Goal: Task Accomplishment & Management: Manage account settings

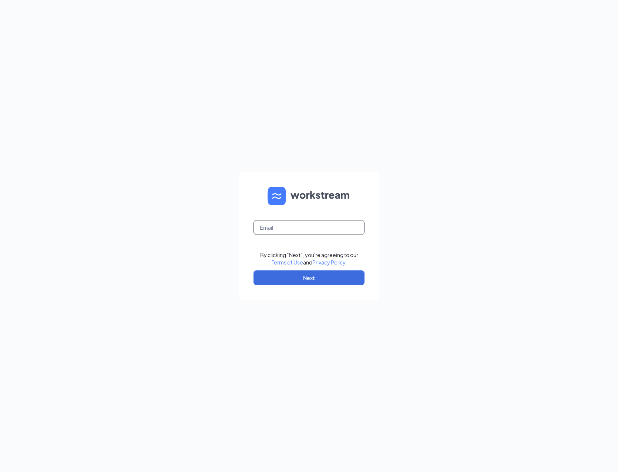
click at [277, 226] on input "text" at bounding box center [308, 227] width 111 height 15
click at [272, 226] on input "text" at bounding box center [308, 227] width 111 height 15
type input "jody@erbangroup.com"
click at [283, 285] on button "Next" at bounding box center [308, 277] width 111 height 15
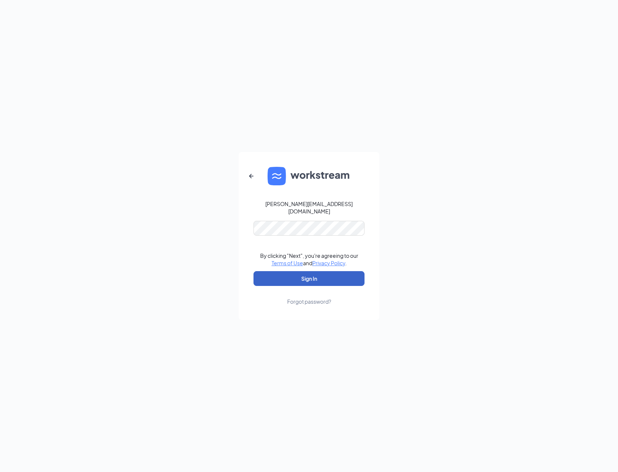
click at [289, 276] on button "Sign In" at bounding box center [308, 278] width 111 height 15
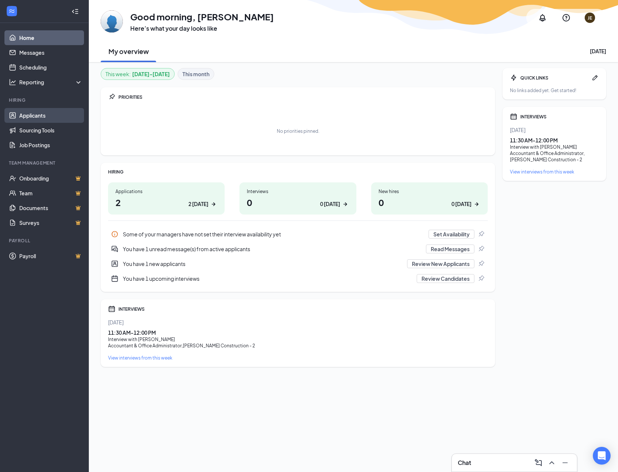
click at [24, 114] on link "Applicants" at bounding box center [50, 115] width 63 height 15
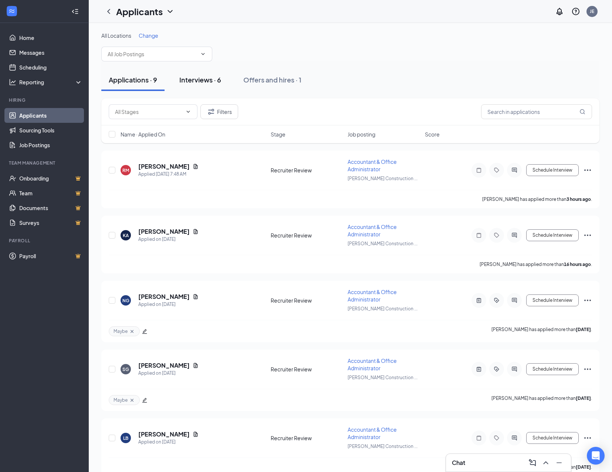
click at [212, 81] on div "Interviews · 6" at bounding box center [200, 79] width 42 height 9
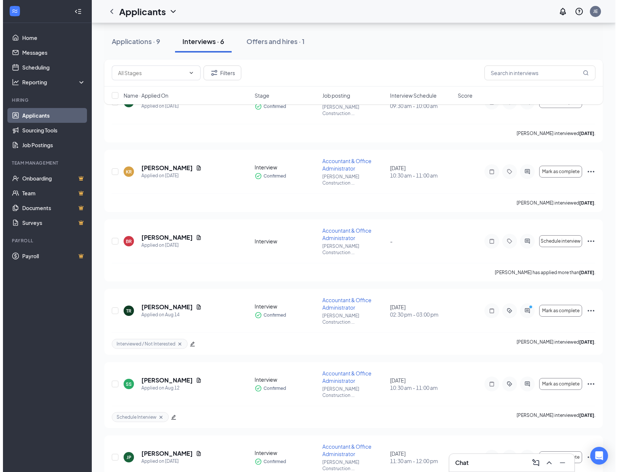
scroll to position [71, 0]
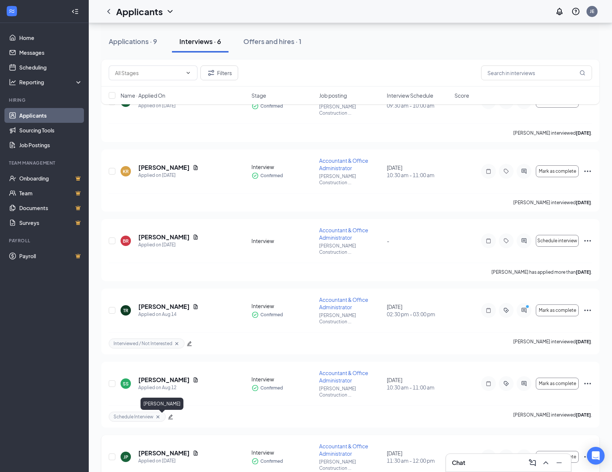
click at [161, 449] on h5 "[PERSON_NAME]" at bounding box center [163, 453] width 51 height 8
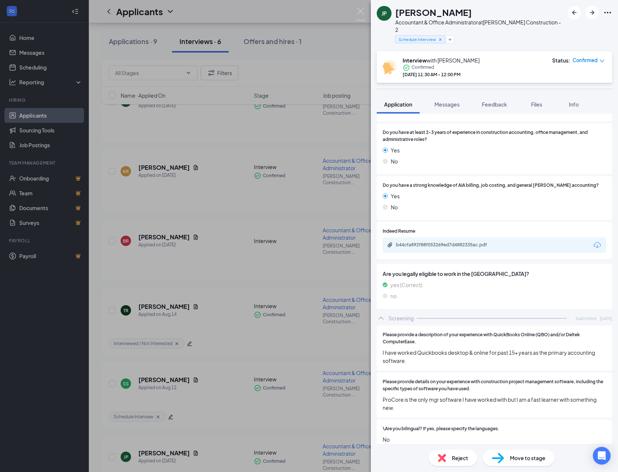
scroll to position [152, 0]
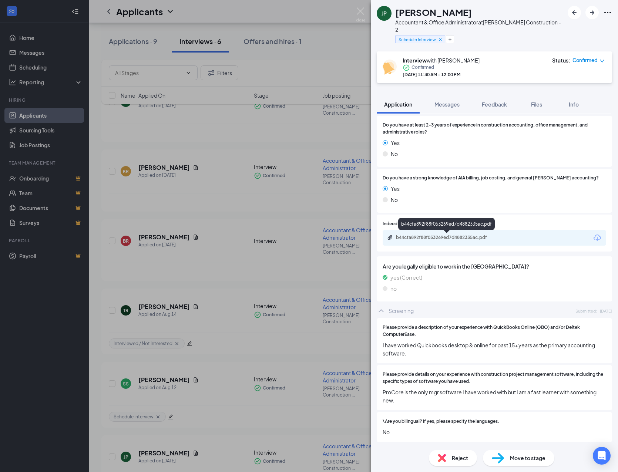
click at [436, 236] on div "b44cfa892f88f053269ed7d4882335ac.pdf" at bounding box center [448, 238] width 104 height 6
